Goal: Use online tool/utility: Utilize a website feature to perform a specific function

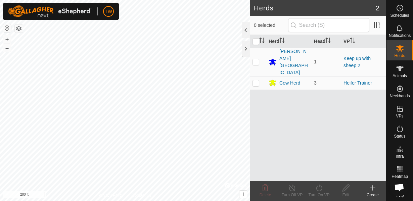
scroll to position [395, 0]
click at [287, 80] on div "Cow Herd" at bounding box center [290, 83] width 21 height 7
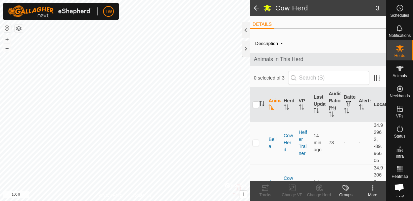
click at [258, 9] on span at bounding box center [256, 8] width 13 height 16
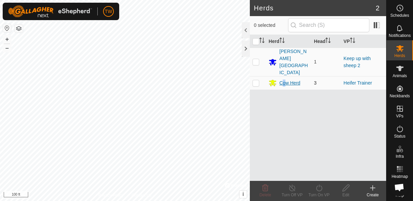
click at [284, 80] on div "Cow Herd" at bounding box center [290, 83] width 21 height 7
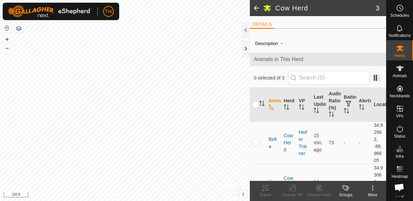
click at [256, 8] on span at bounding box center [256, 8] width 13 height 16
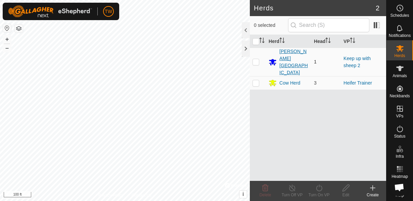
click at [285, 55] on div "[PERSON_NAME][GEOGRAPHIC_DATA]" at bounding box center [294, 62] width 29 height 28
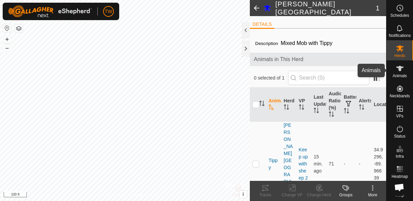
click at [402, 74] on span "Animals" at bounding box center [400, 76] width 14 height 4
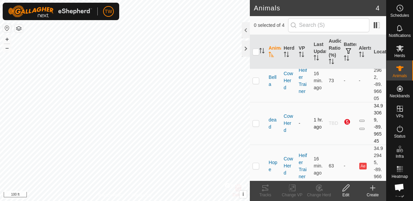
scroll to position [24, 0]
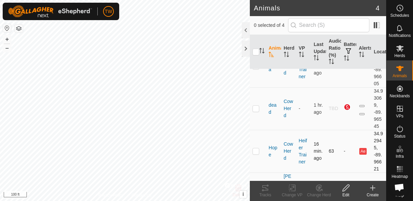
click at [257, 152] on p-checkbox at bounding box center [256, 151] width 7 height 5
checkbox input "true"
click at [264, 192] on icon at bounding box center [266, 188] width 8 height 8
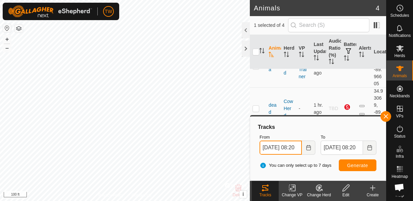
click at [287, 147] on input "[DATE] 08:20" at bounding box center [281, 148] width 42 height 14
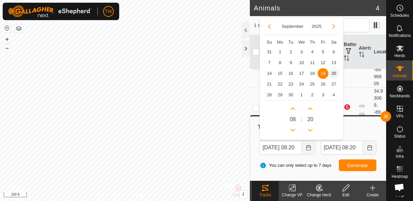
click at [337, 75] on span "20" at bounding box center [334, 73] width 11 height 11
type input "[DATE] 08:20"
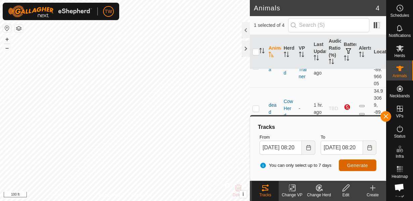
scroll to position [0, 0]
click at [359, 165] on span "Generate" at bounding box center [358, 165] width 21 height 5
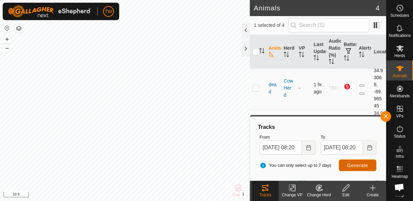
scroll to position [51, 0]
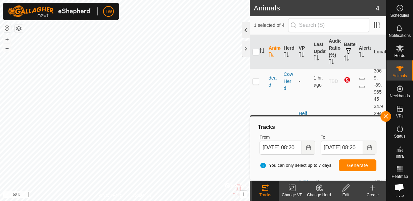
click at [246, 29] on div at bounding box center [246, 30] width 8 height 16
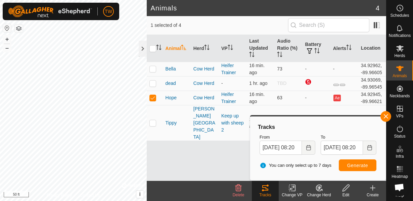
scroll to position [0, 0]
click at [387, 116] on button "button" at bounding box center [386, 116] width 11 height 11
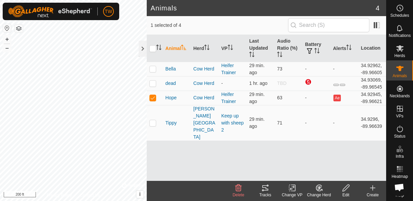
click at [402, 189] on span "Open chat" at bounding box center [399, 188] width 11 height 9
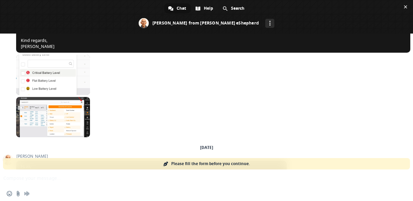
scroll to position [395, 0]
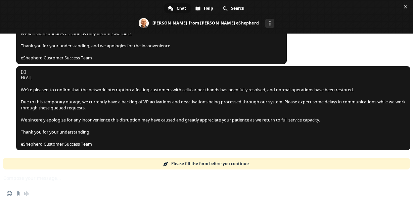
click at [201, 164] on span "Please fill the form before you continue." at bounding box center [210, 163] width 79 height 11
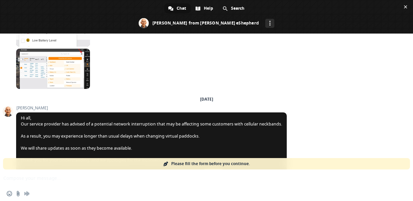
scroll to position [177, 0]
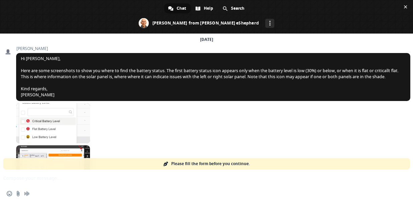
click at [176, 9] on div "Chat" at bounding box center [177, 8] width 27 height 10
click at [172, 9] on span at bounding box center [170, 8] width 5 height 5
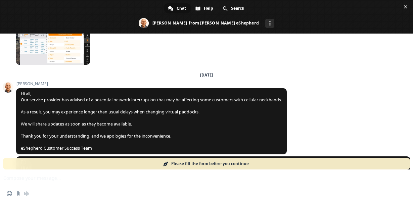
scroll to position [371, 0]
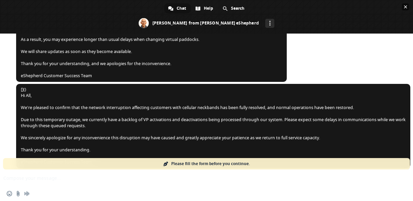
click at [407, 6] on span "Close chat" at bounding box center [405, 6] width 3 height 3
